Goal: Find specific page/section: Find specific page/section

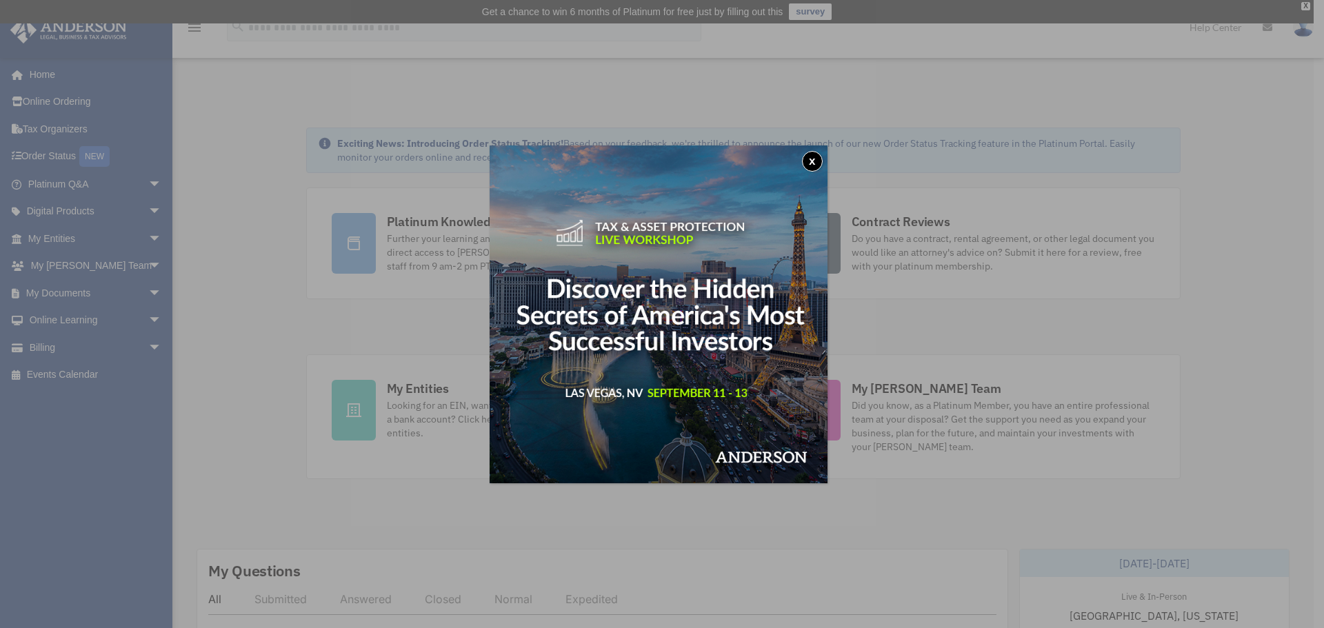
click at [810, 160] on button "x" at bounding box center [812, 161] width 21 height 21
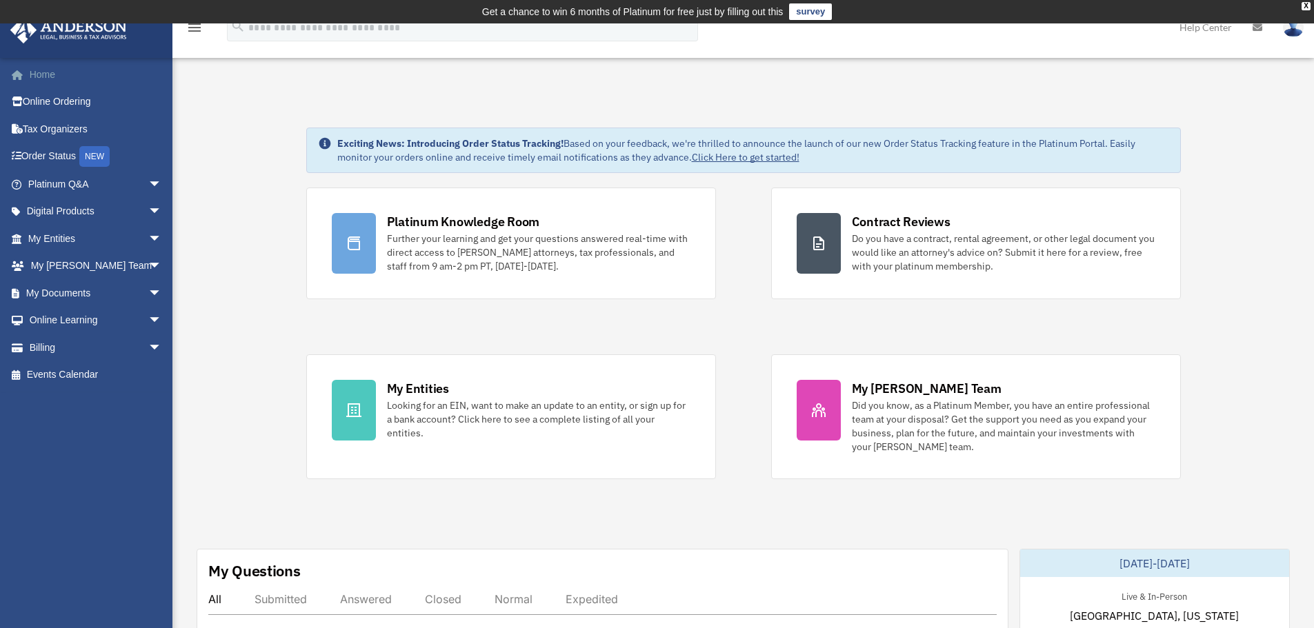
click at [39, 74] on link "Home" at bounding box center [96, 75] width 173 height 28
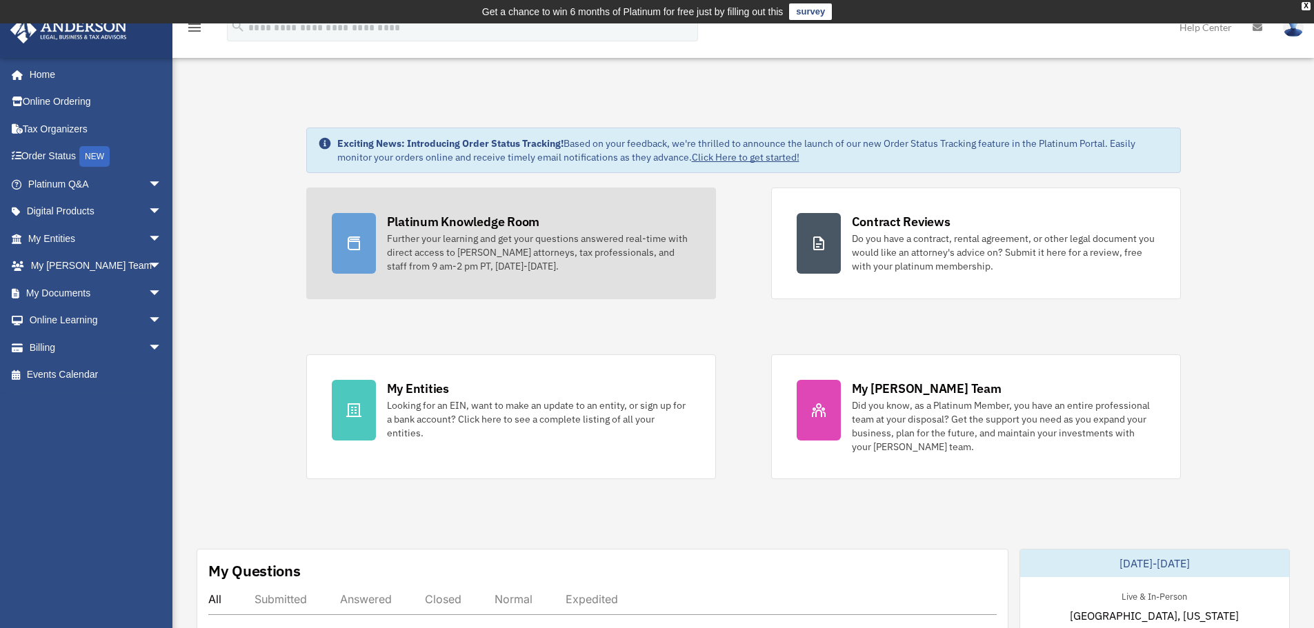
click at [468, 225] on div "Platinum Knowledge Room" at bounding box center [463, 221] width 153 height 17
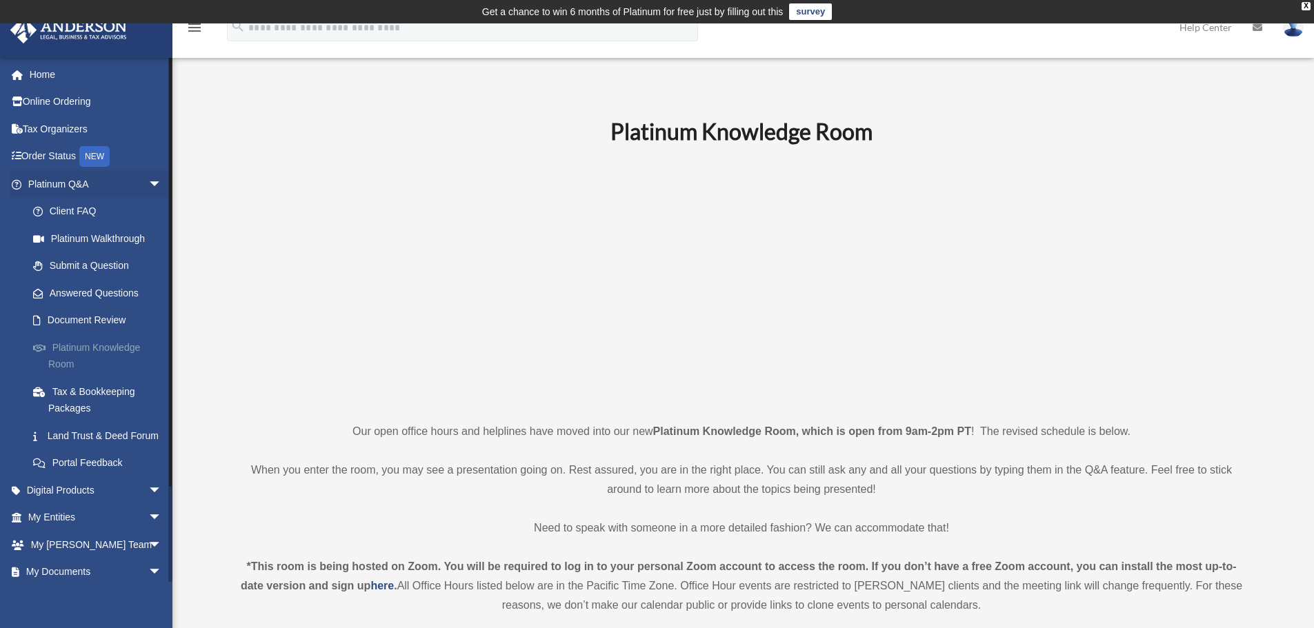
click at [90, 344] on link "Platinum Knowledge Room" at bounding box center [100, 356] width 163 height 44
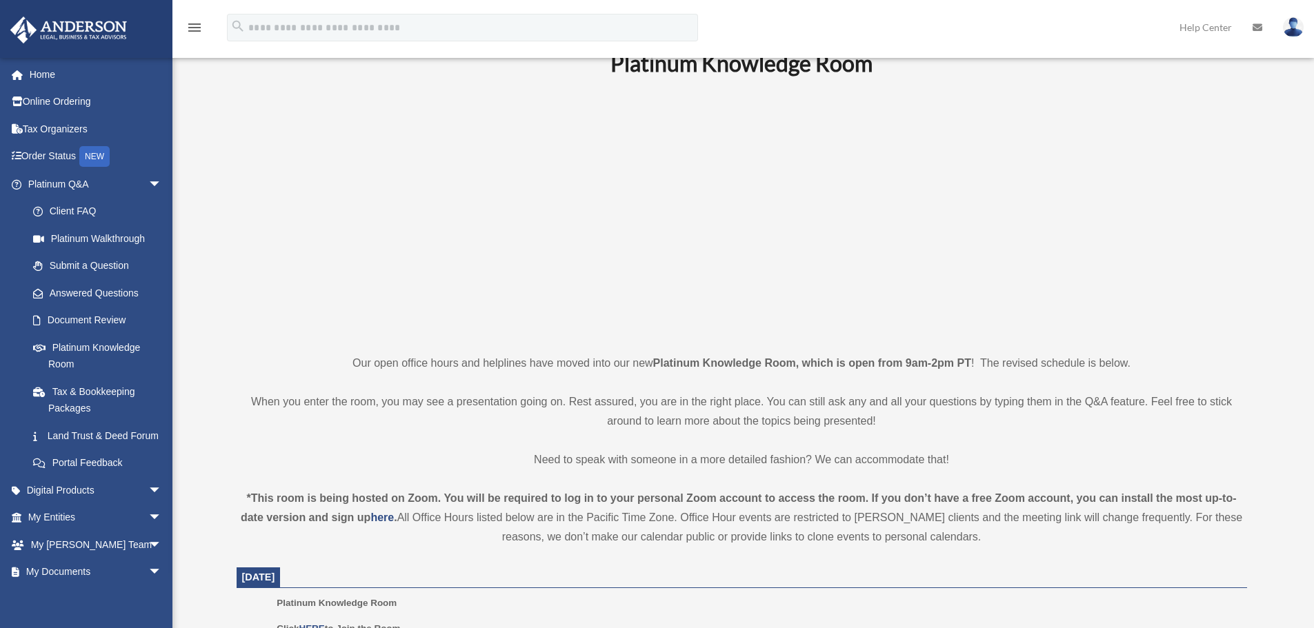
scroll to position [69, 0]
click at [88, 346] on link "Platinum Knowledge Room" at bounding box center [100, 356] width 163 height 44
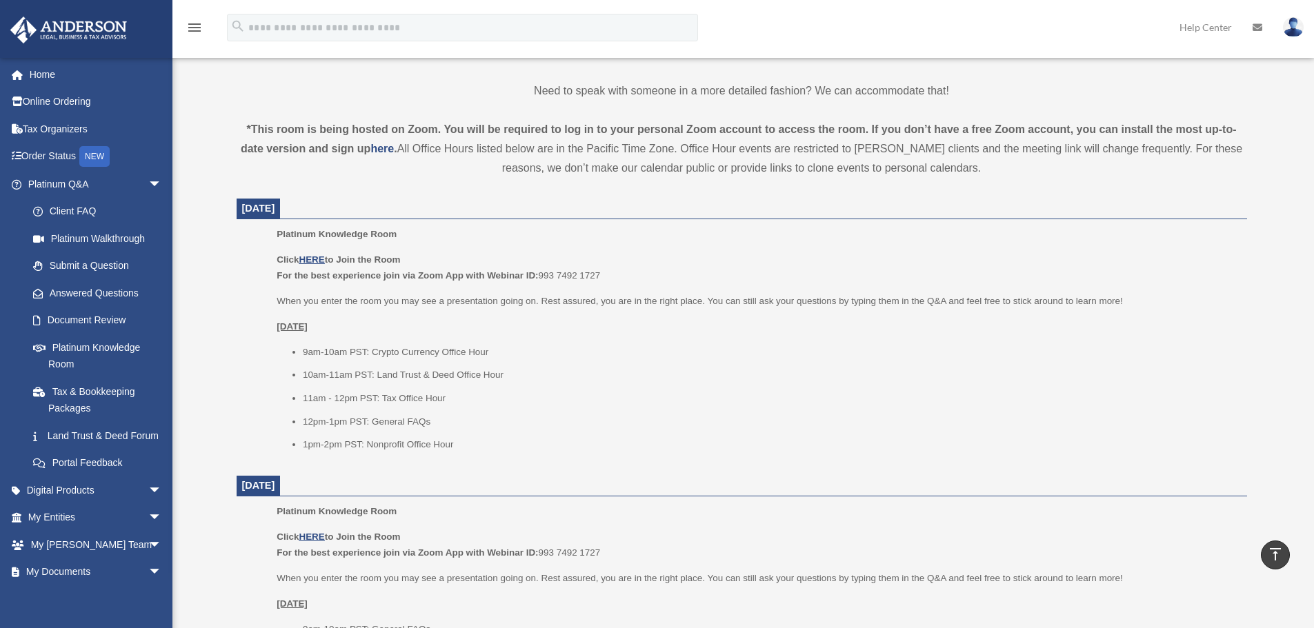
scroll to position [506, 0]
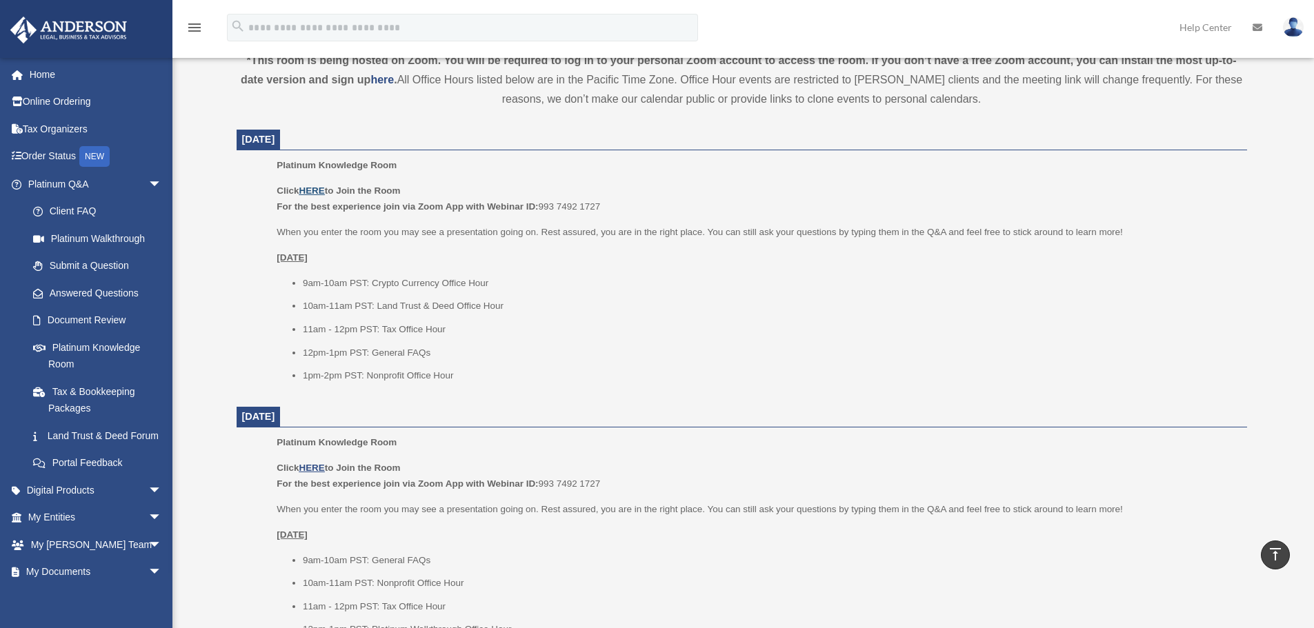
click at [314, 188] on u "HERE" at bounding box center [312, 190] width 26 height 10
